Goal: Navigation & Orientation: Go to known website

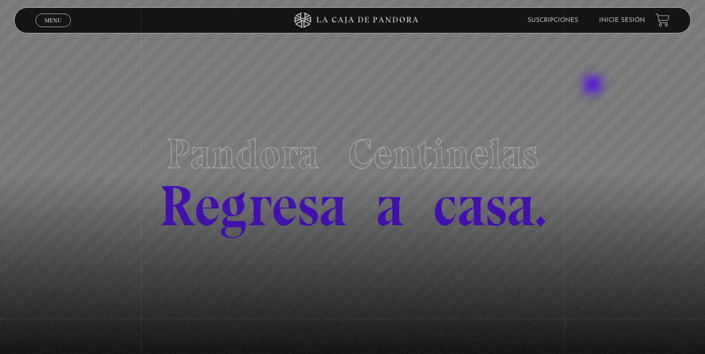
click at [622, 18] on link "Inicie sesión" at bounding box center [622, 20] width 46 height 6
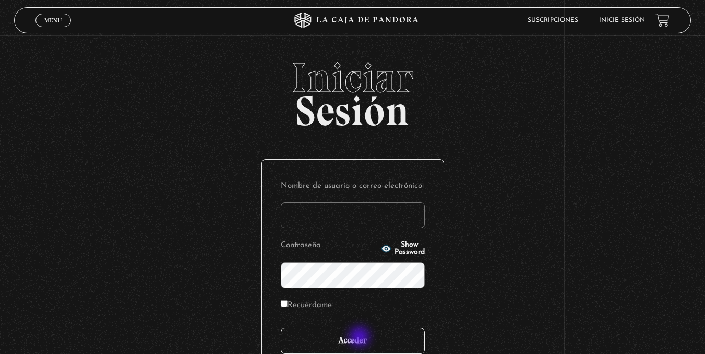
type input "ivettevf"
click at [360, 338] on input "Acceder" at bounding box center [353, 341] width 144 height 26
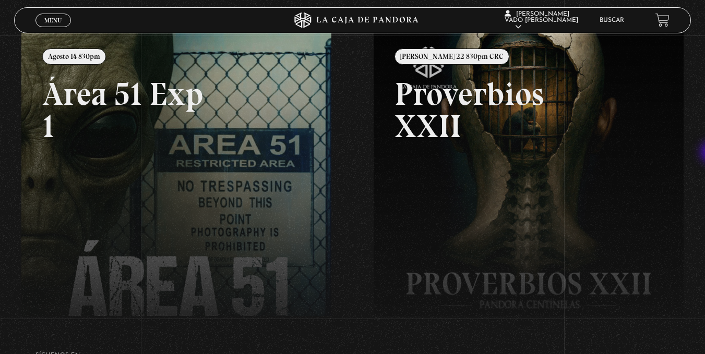
scroll to position [133, 0]
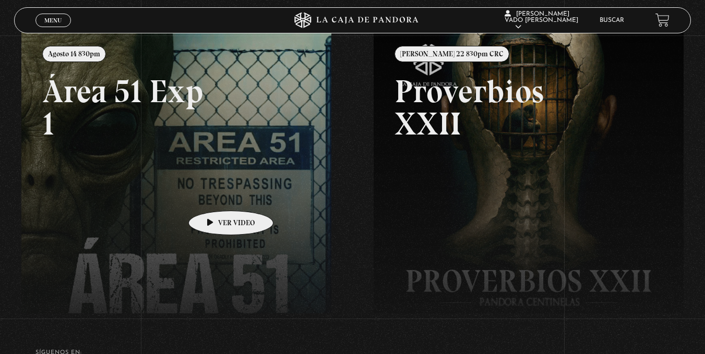
click at [214, 195] on link at bounding box center [373, 207] width 705 height 354
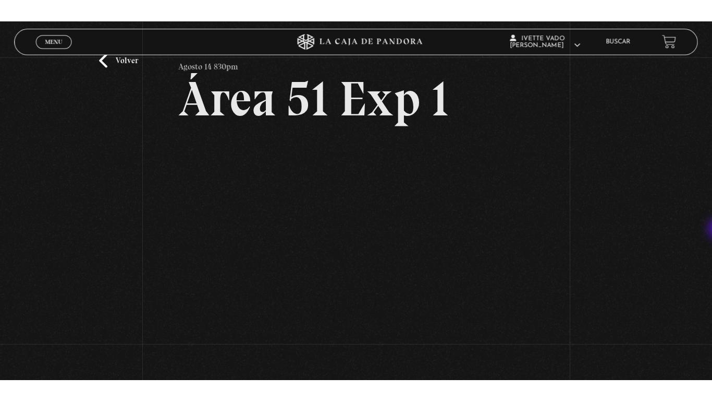
scroll to position [61, 0]
